Goal: Task Accomplishment & Management: Manage account settings

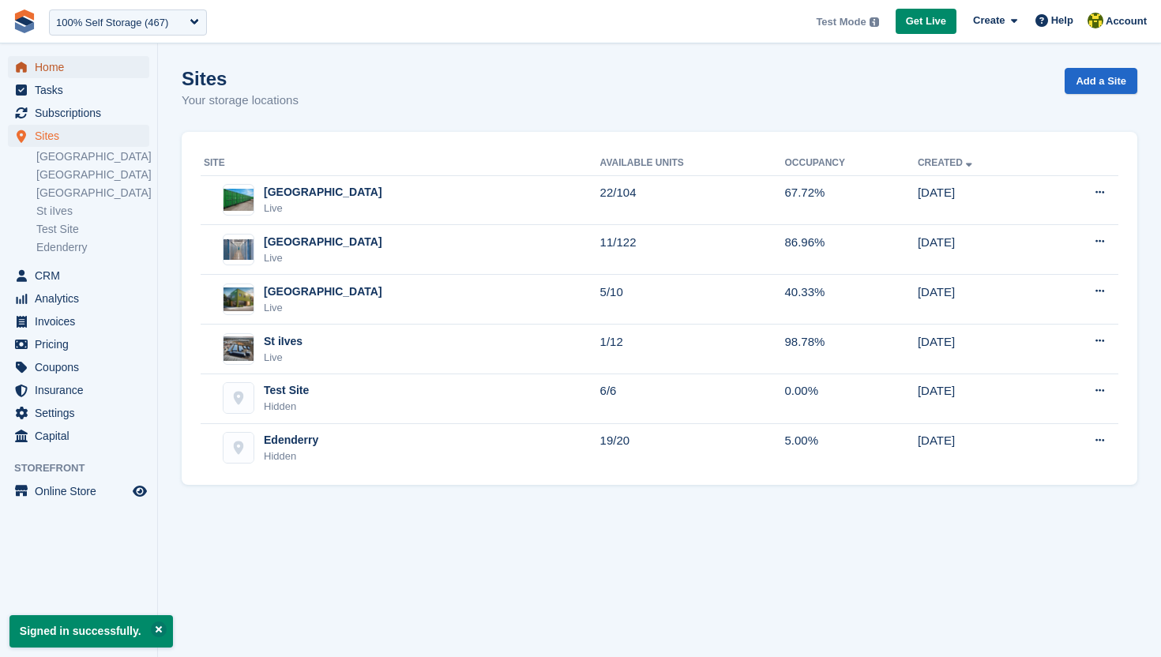
click at [44, 62] on span "Home" at bounding box center [82, 67] width 95 height 22
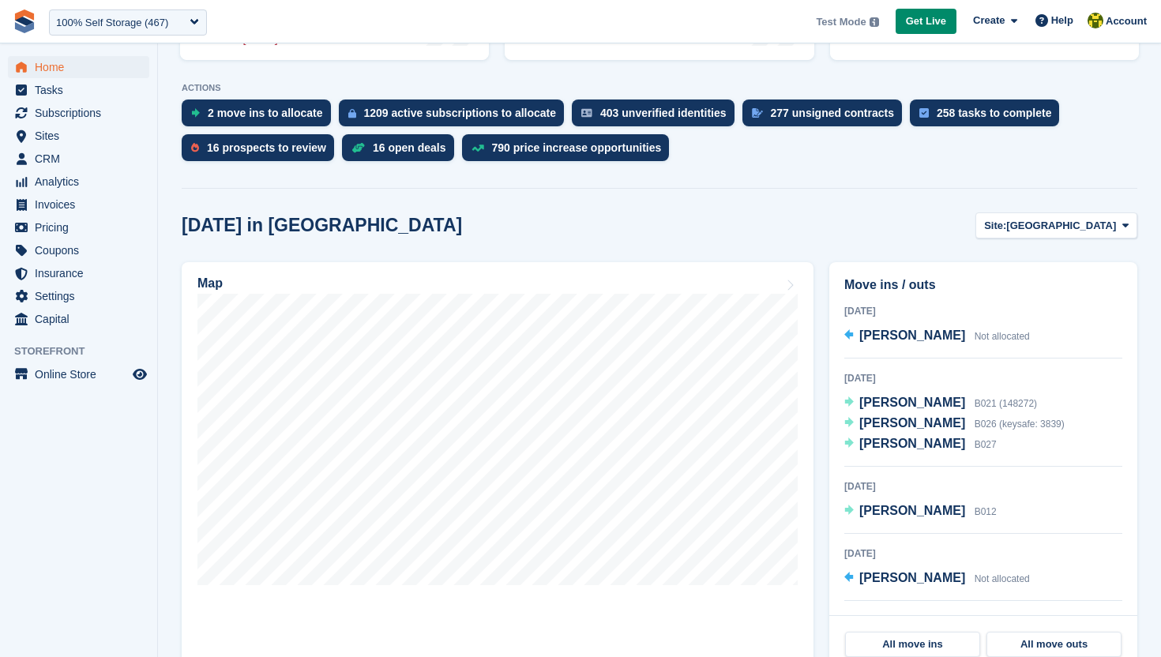
scroll to position [303, 0]
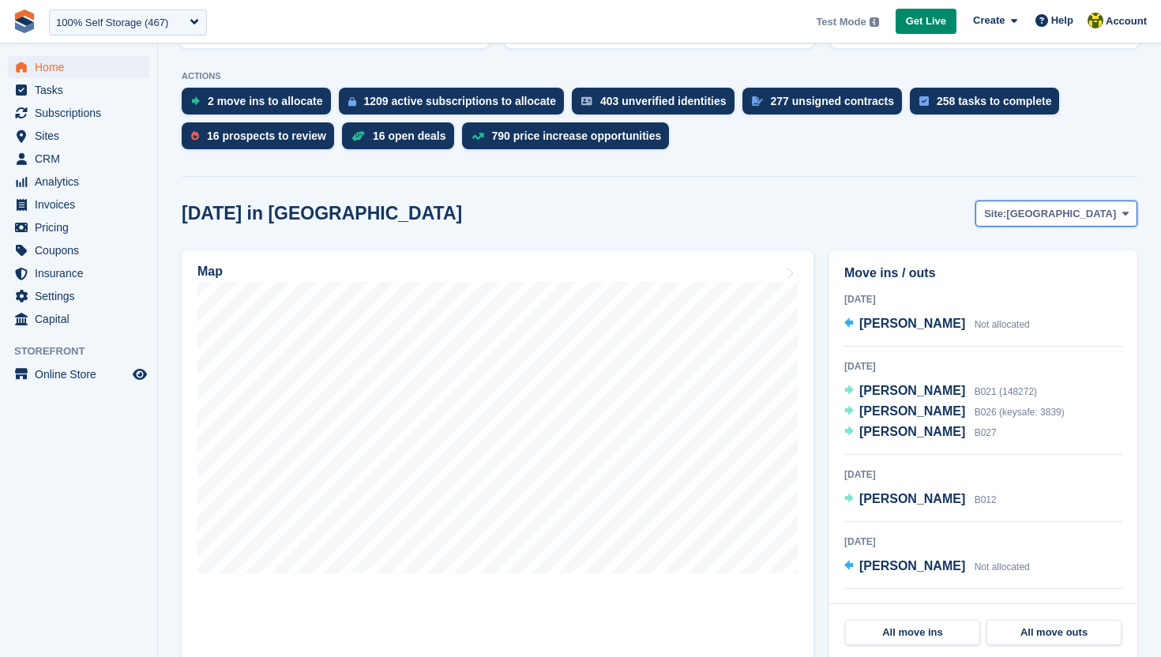
click at [1085, 217] on span "[GEOGRAPHIC_DATA]" at bounding box center [1062, 214] width 110 height 16
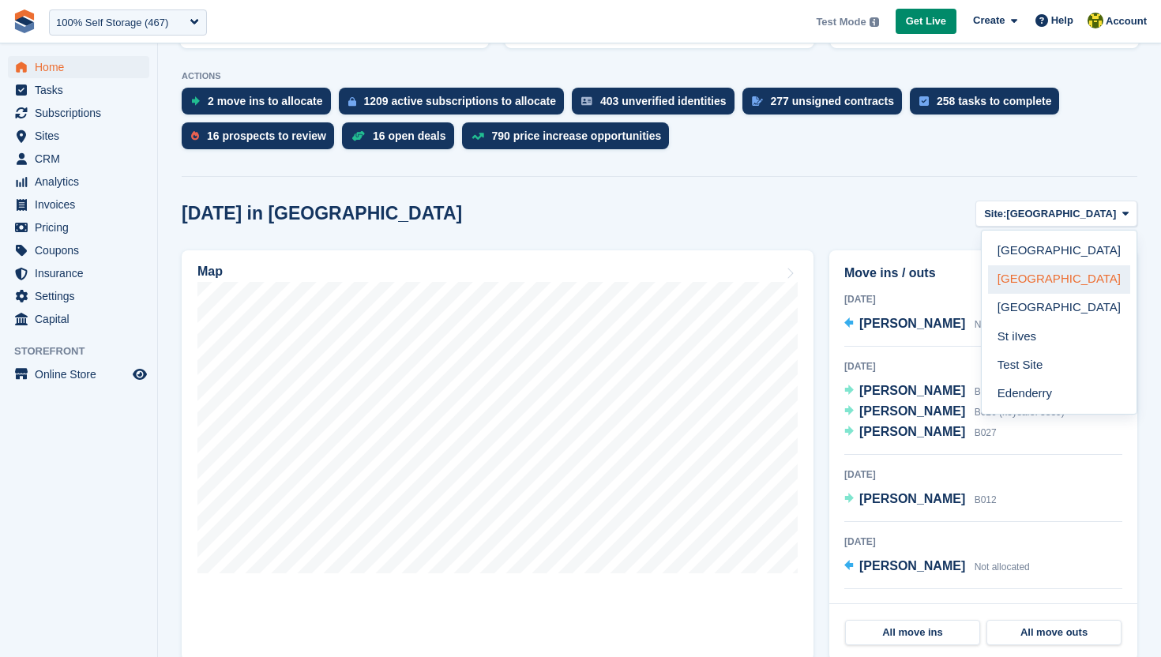
click at [1048, 275] on link "[GEOGRAPHIC_DATA]" at bounding box center [1059, 279] width 142 height 28
click at [1064, 279] on link "[GEOGRAPHIC_DATA]" at bounding box center [1059, 279] width 142 height 28
click at [824, 201] on div "Today in Nottingham Site: Nottingham Nottingham Leicester Richmond Main St iIve…" at bounding box center [660, 214] width 956 height 26
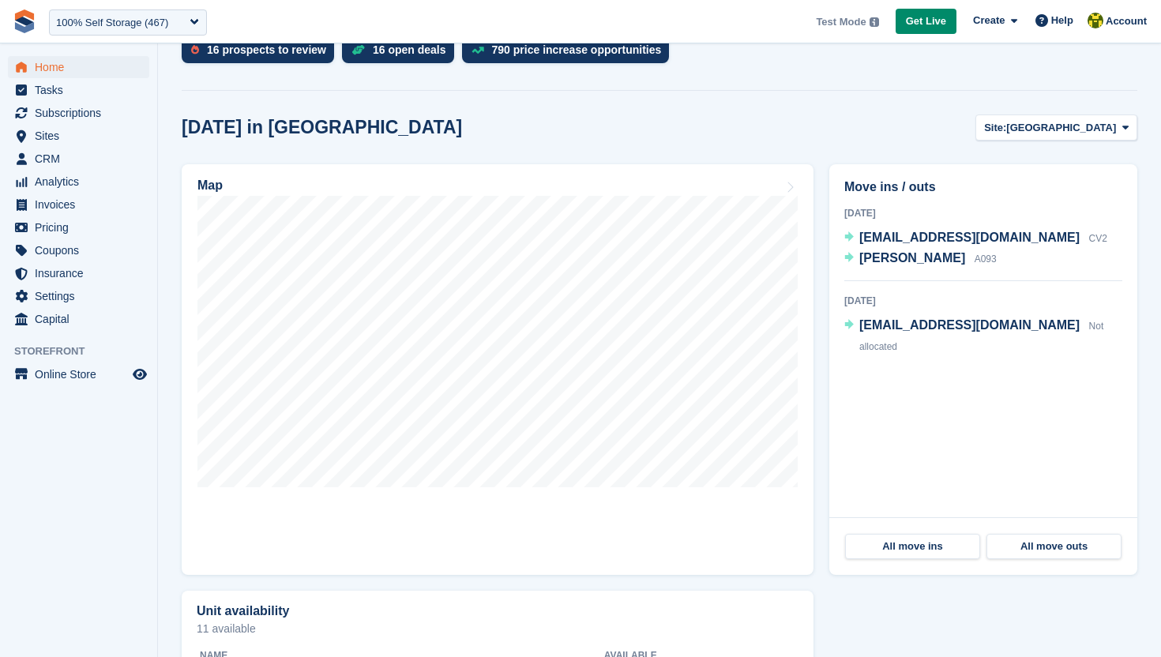
scroll to position [390, 0]
click at [74, 60] on span "Home" at bounding box center [82, 67] width 95 height 22
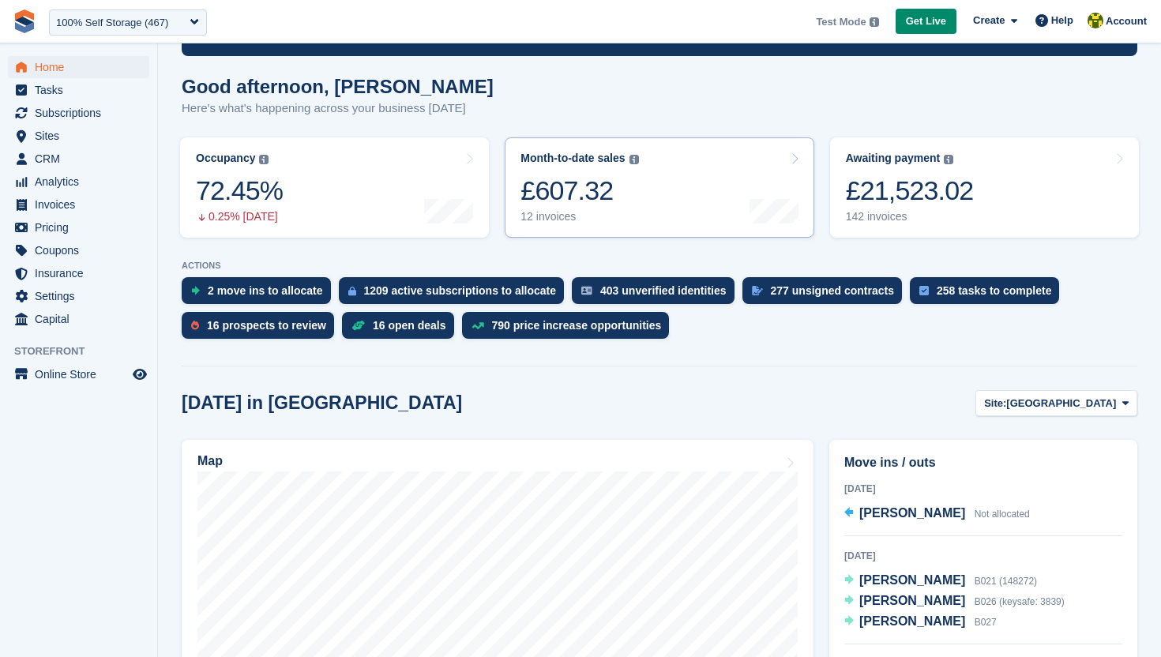
scroll to position [250, 0]
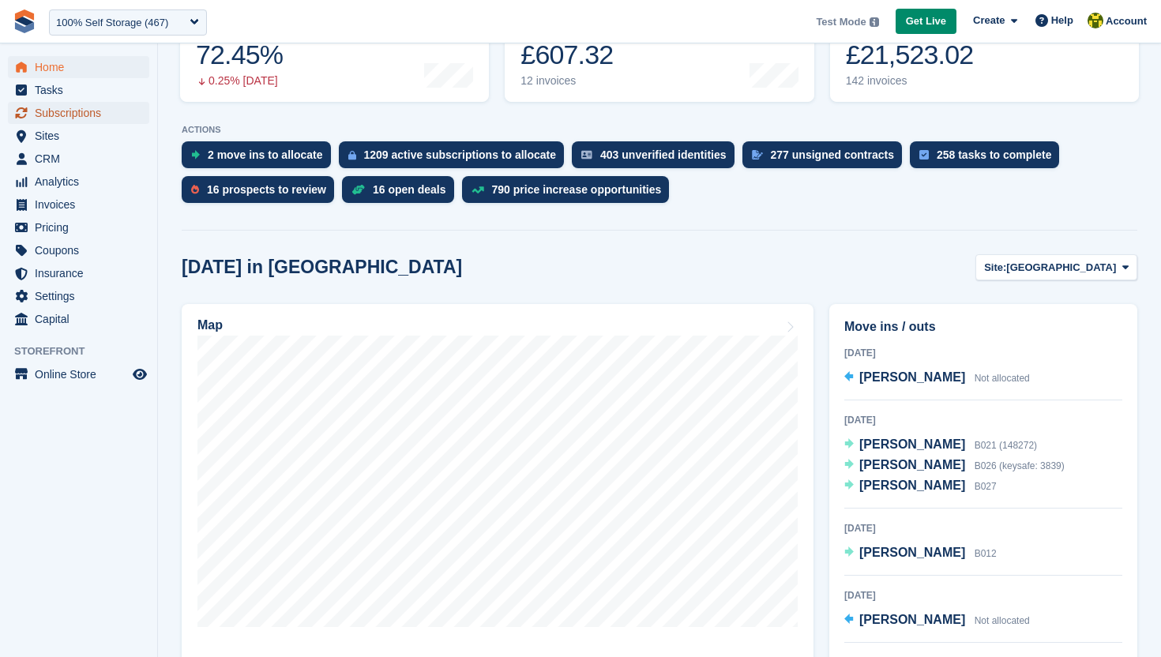
click at [67, 122] on span "Subscriptions" at bounding box center [82, 113] width 95 height 22
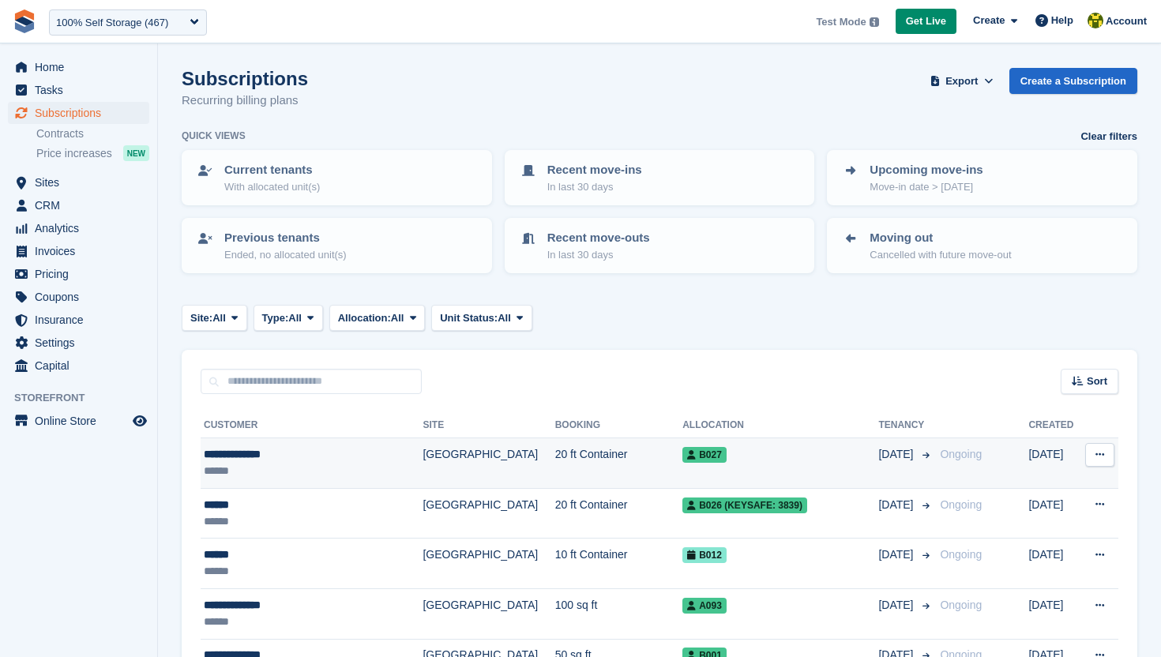
click at [277, 455] on div "**********" at bounding box center [299, 454] width 190 height 17
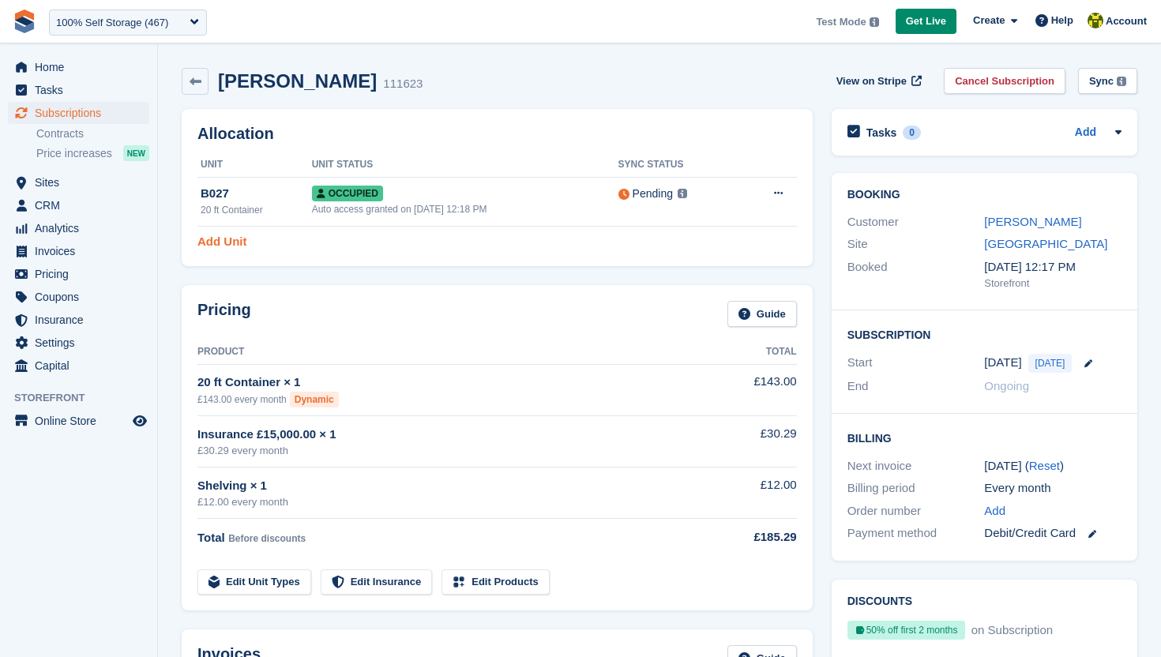
click at [239, 249] on link "Add Unit" at bounding box center [222, 242] width 49 height 18
